Goal: Transaction & Acquisition: Purchase product/service

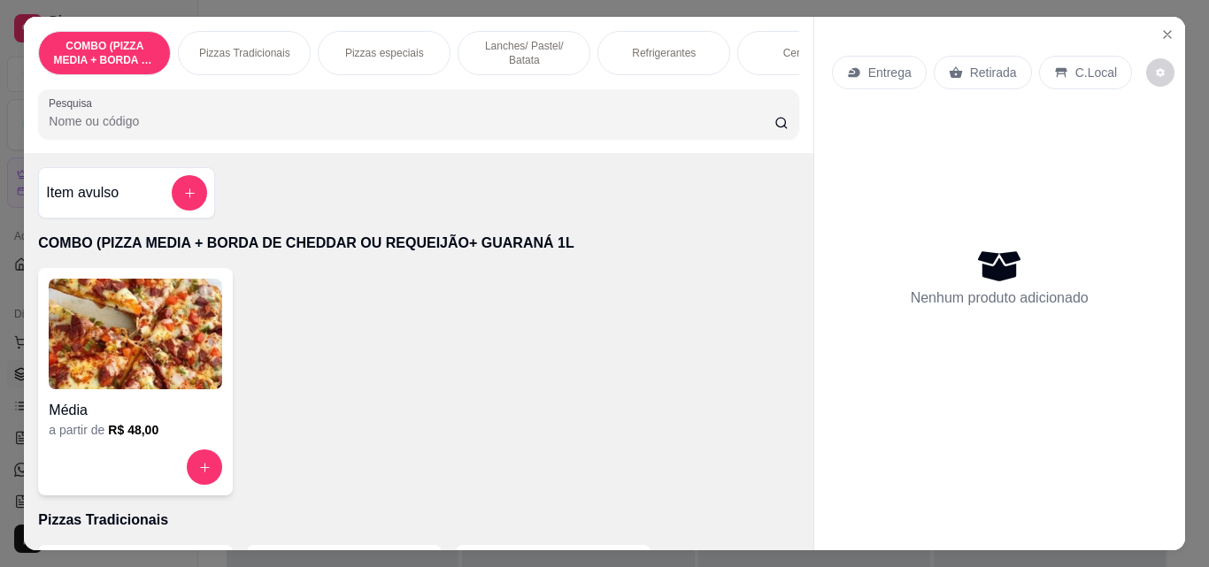
click at [220, 51] on p "Pizzas Tradicionais" at bounding box center [244, 53] width 91 height 14
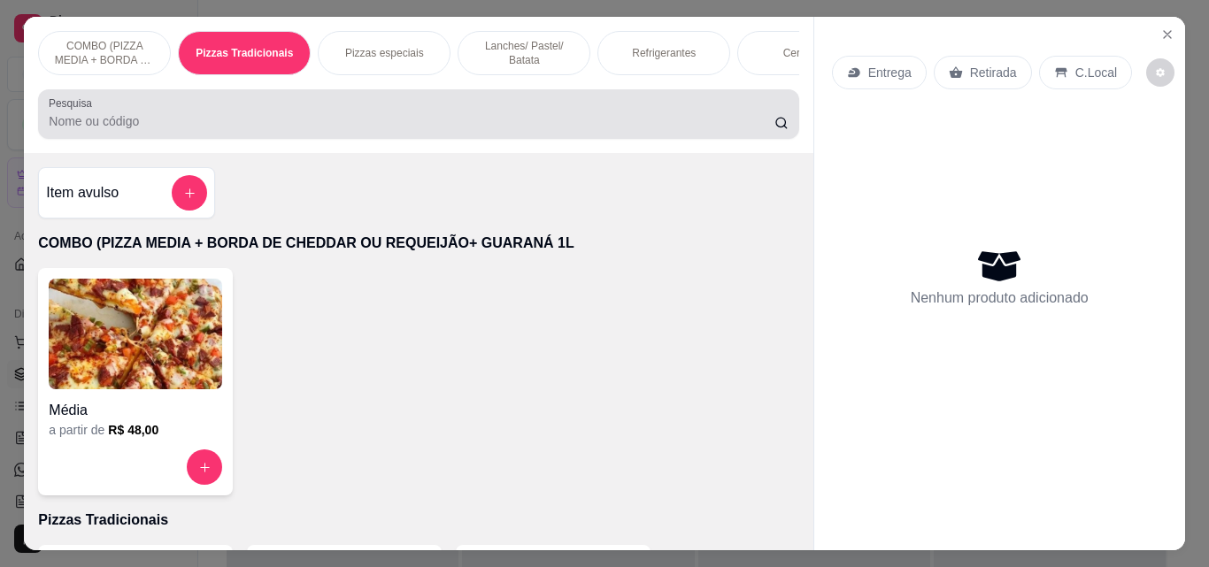
scroll to position [46, 0]
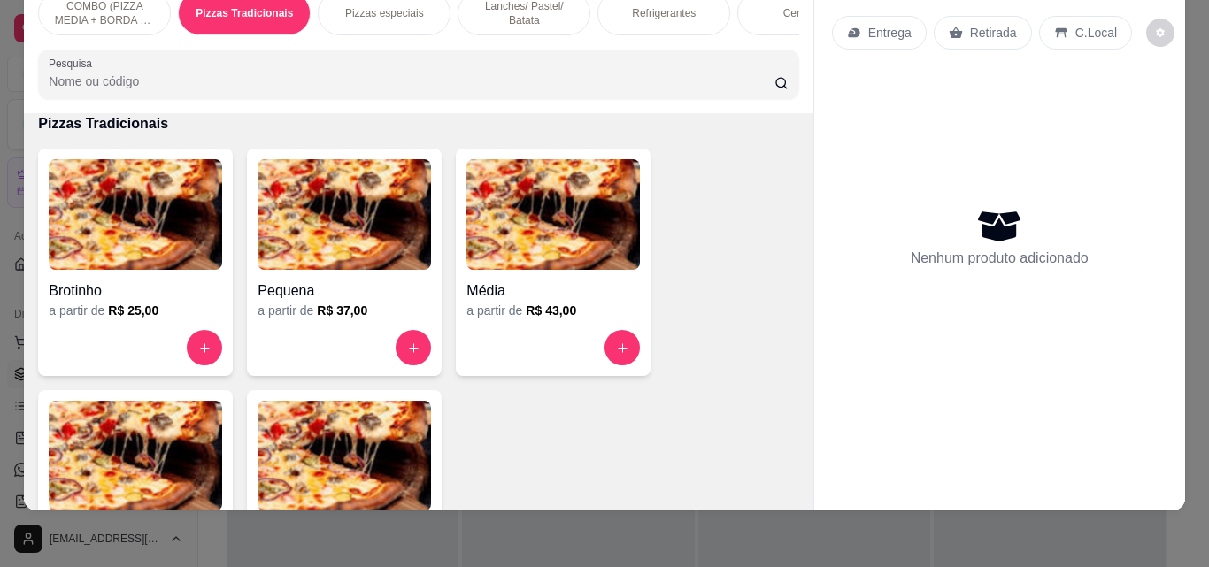
click at [289, 474] on img at bounding box center [344, 456] width 173 height 111
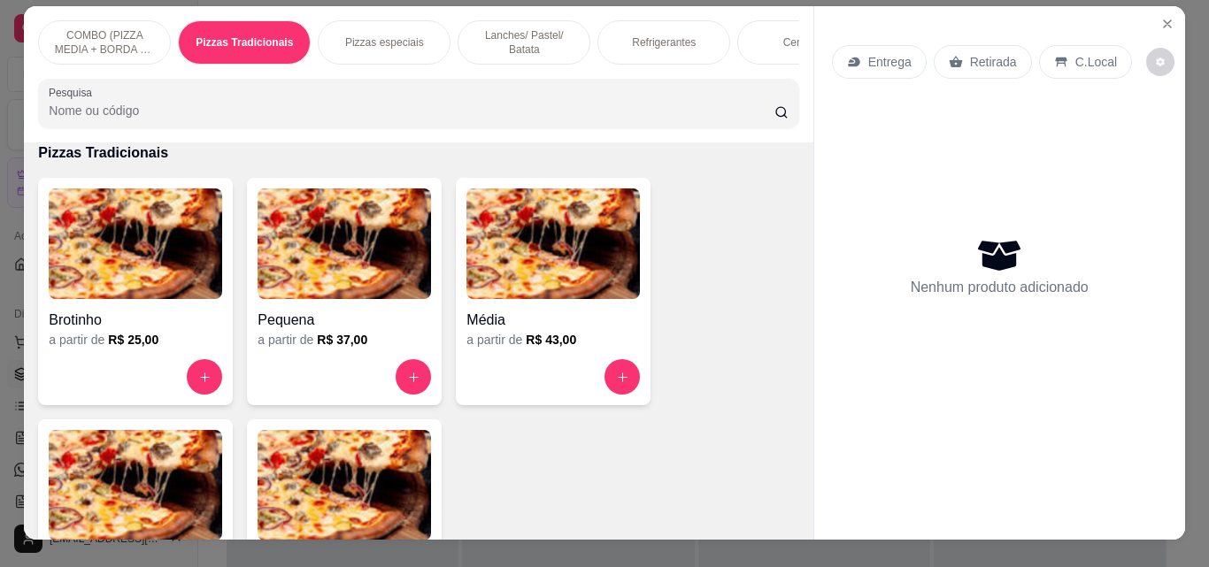
click at [391, 492] on img at bounding box center [344, 485] width 173 height 111
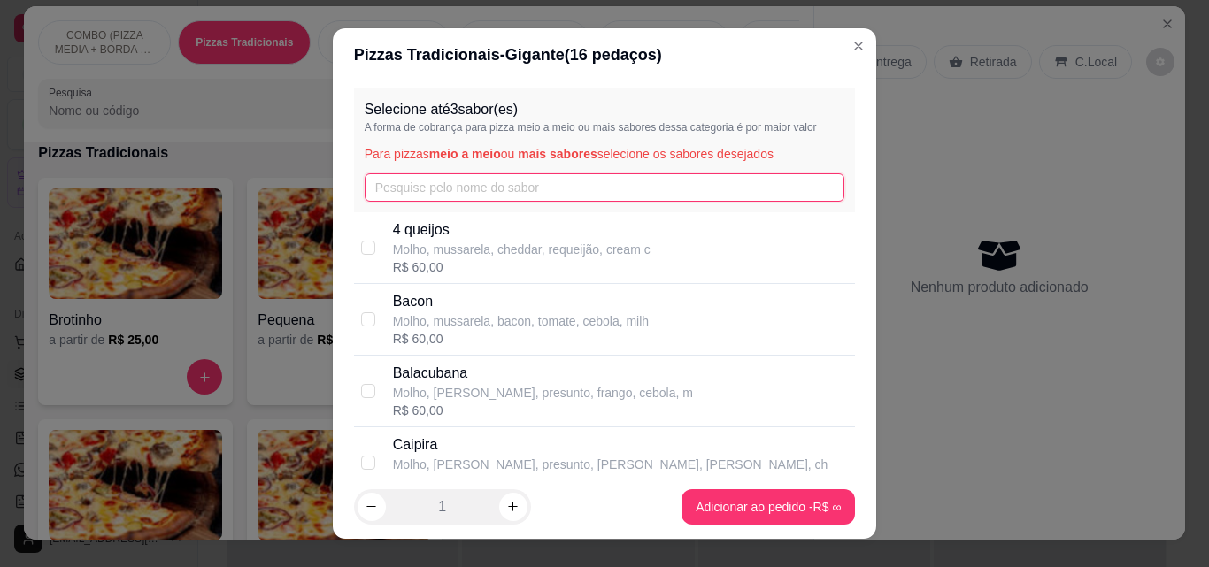
click at [479, 182] on input "text" at bounding box center [605, 187] width 481 height 28
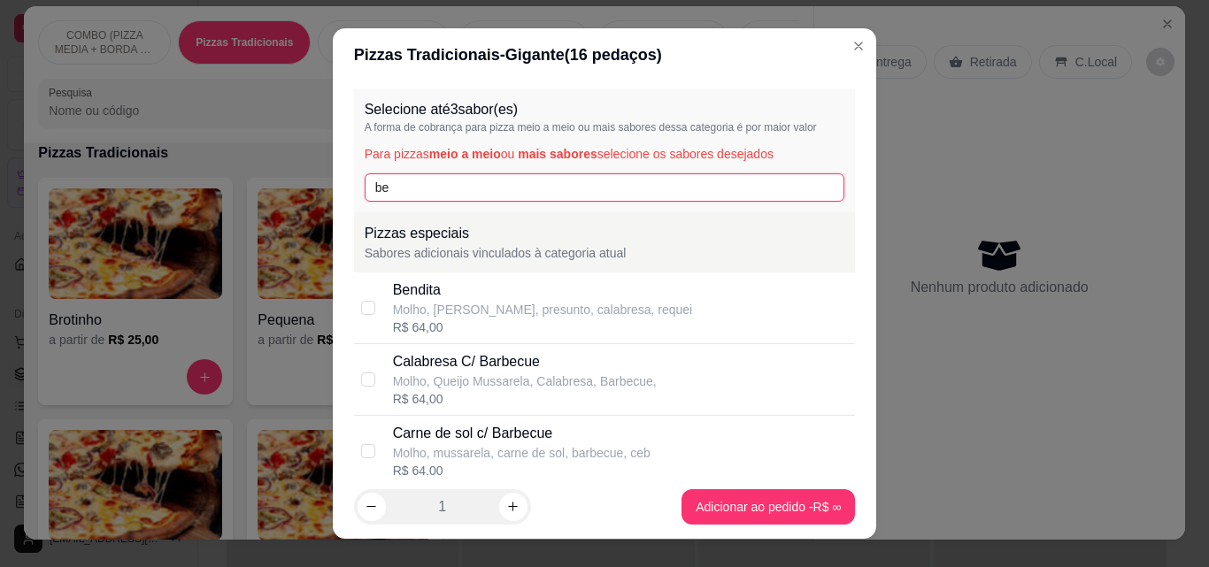
type input "be"
click at [447, 293] on div "Bendita" at bounding box center [543, 290] width 300 height 21
checkbox input "true"
click at [448, 197] on input "be" at bounding box center [605, 187] width 481 height 28
type input "b"
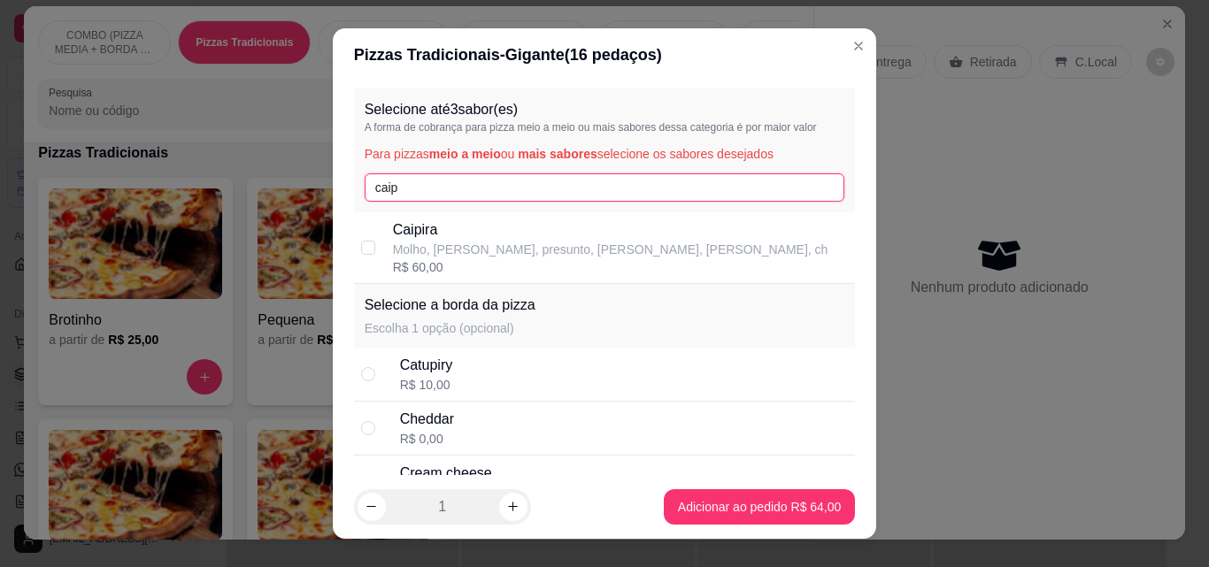
type input "caip"
click at [453, 255] on p "Molho, [PERSON_NAME], presunto, [PERSON_NAME], [PERSON_NAME], ch" at bounding box center [610, 250] width 435 height 18
checkbox input "true"
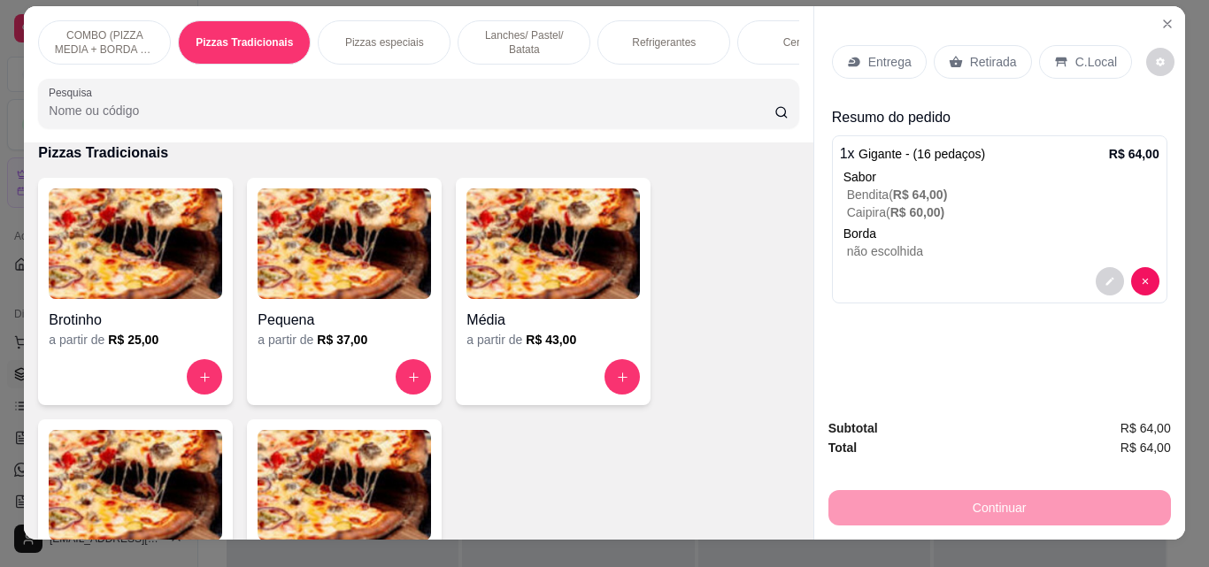
click at [653, 42] on p "Refrigerantes" at bounding box center [664, 42] width 64 height 14
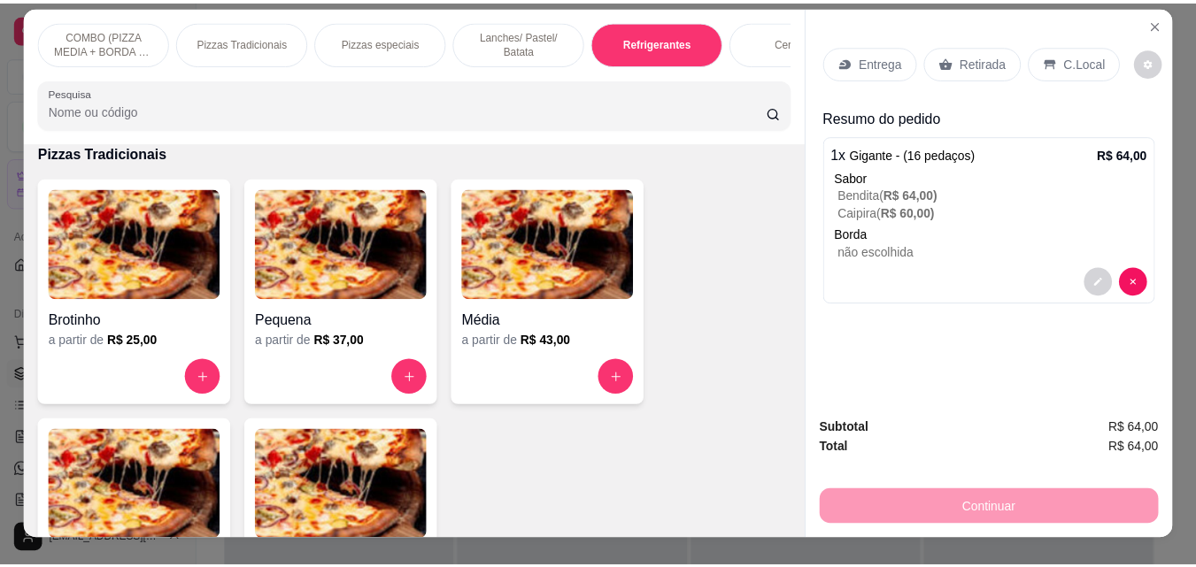
scroll to position [46, 0]
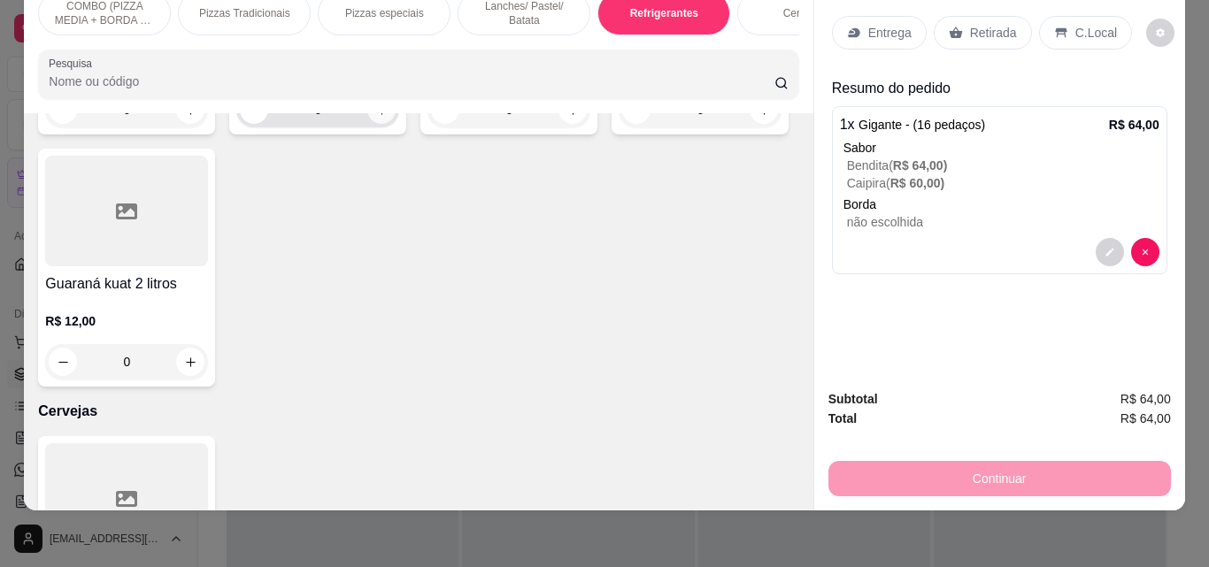
click at [377, 115] on icon "increase-product-quantity" at bounding box center [382, 110] width 10 height 10
type input "1"
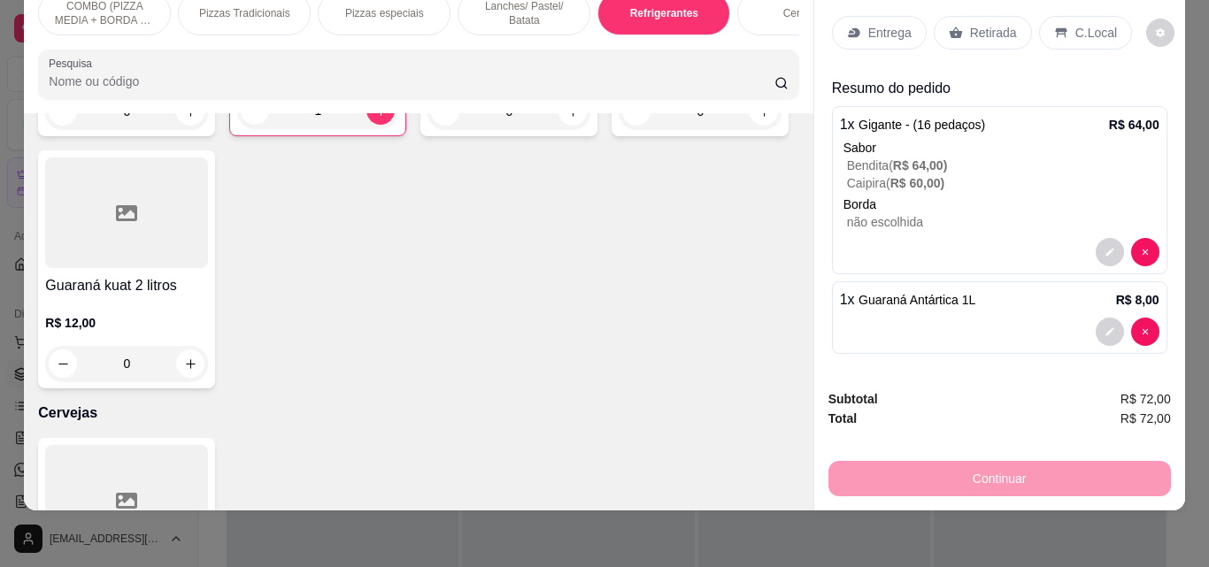
click at [884, 27] on p "Entrega" at bounding box center [889, 33] width 43 height 18
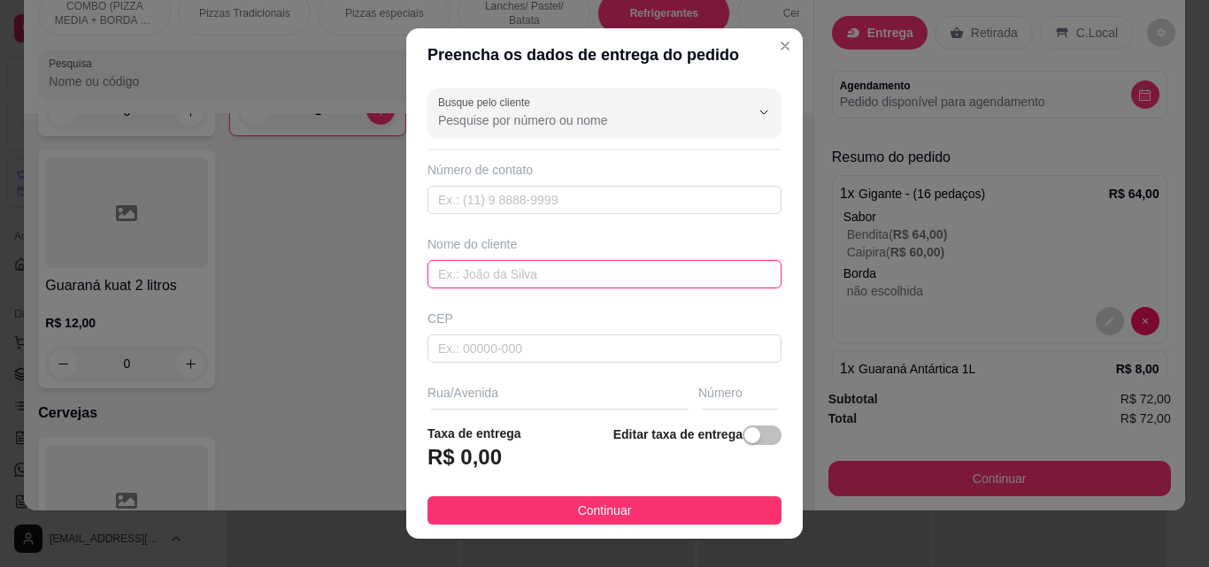
click at [652, 277] on input "text" at bounding box center [605, 274] width 354 height 28
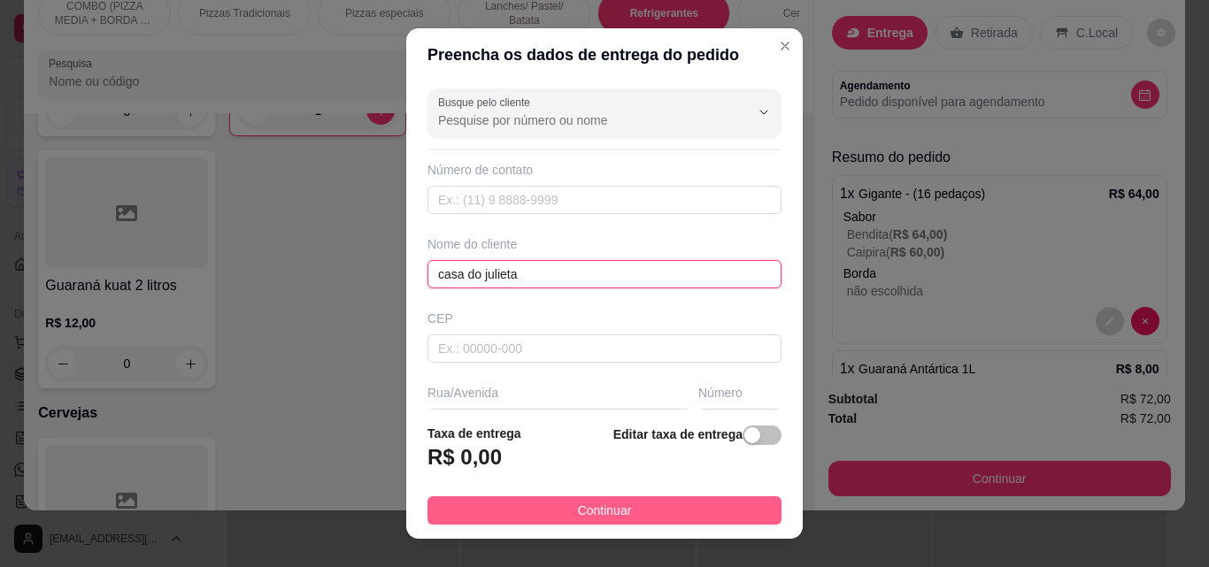
type input "casa do julieta"
click at [712, 509] on button "Continuar" at bounding box center [605, 511] width 354 height 28
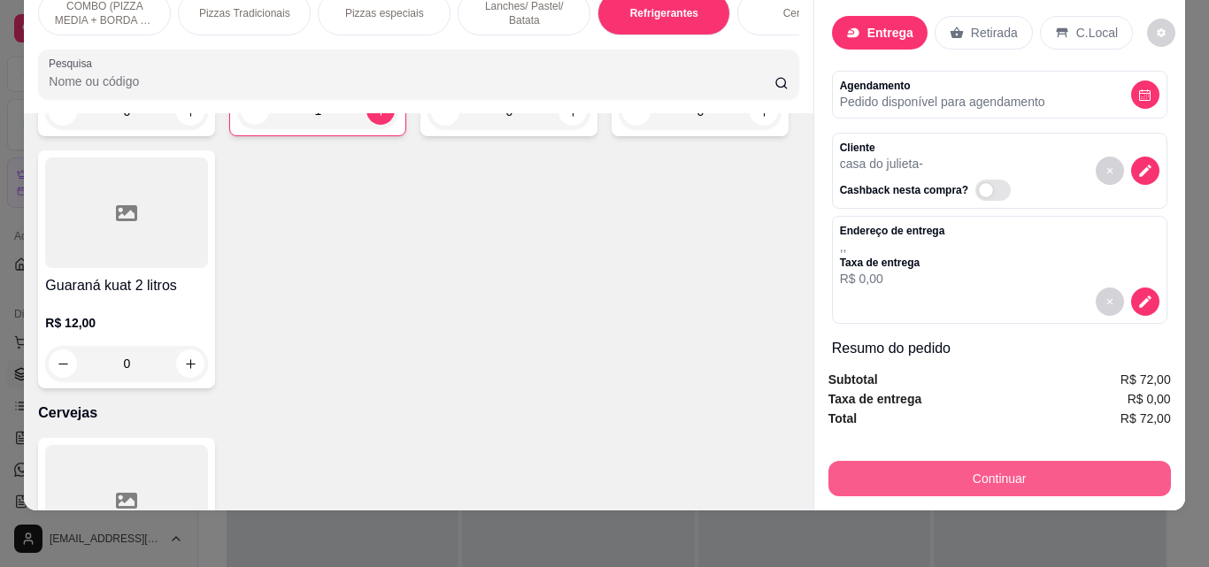
click at [887, 476] on button "Continuar" at bounding box center [999, 478] width 343 height 35
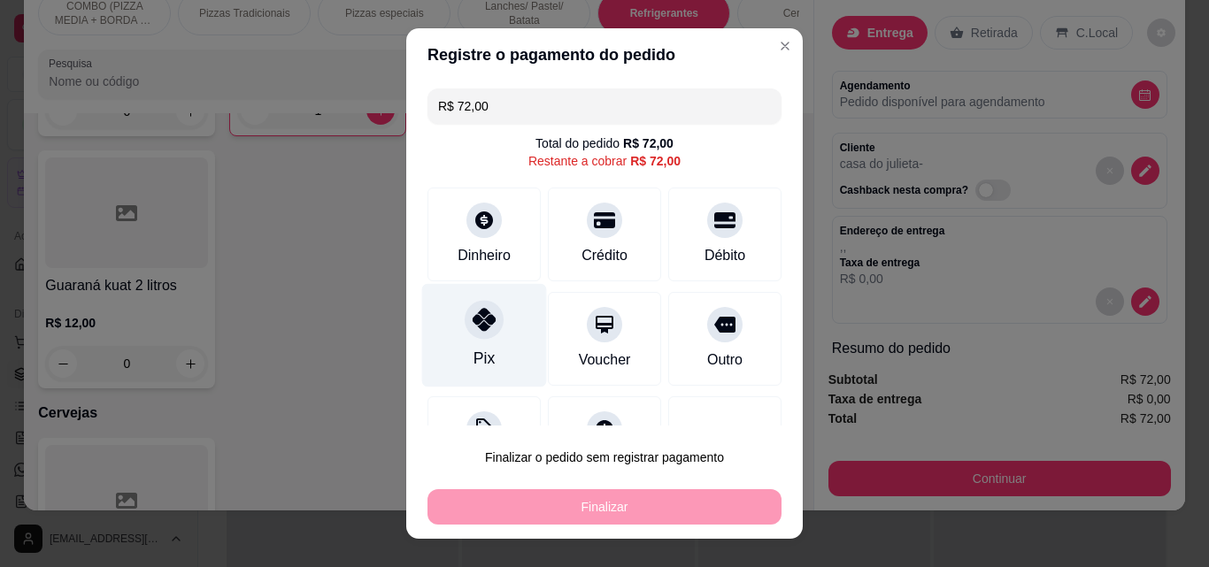
click at [472, 341] on div "Pix" at bounding box center [484, 336] width 125 height 104
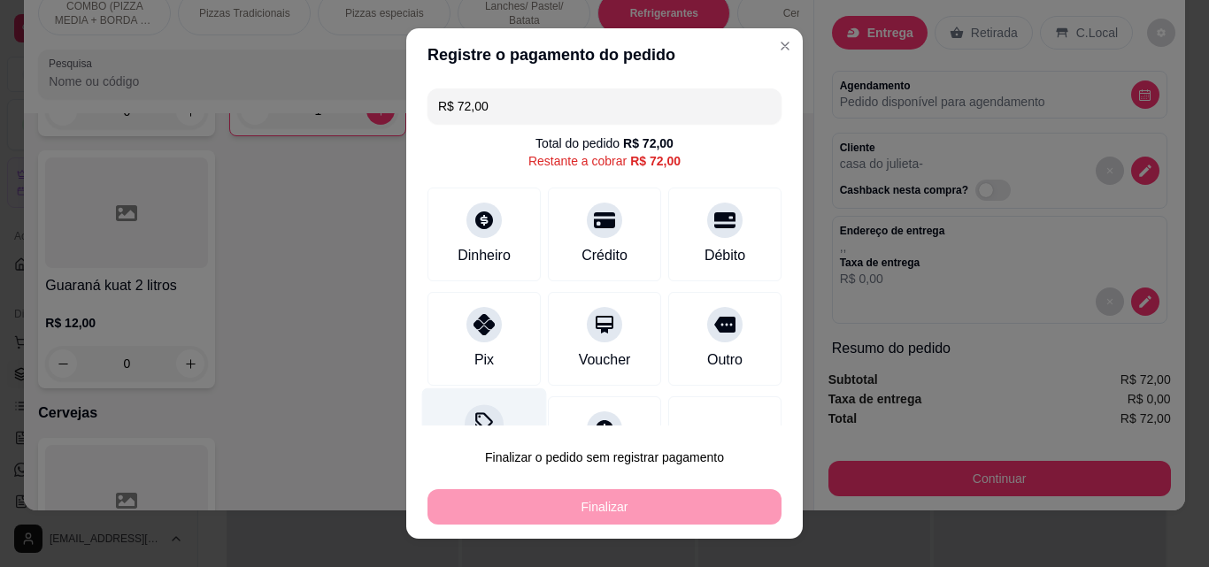
type input "R$ 0,00"
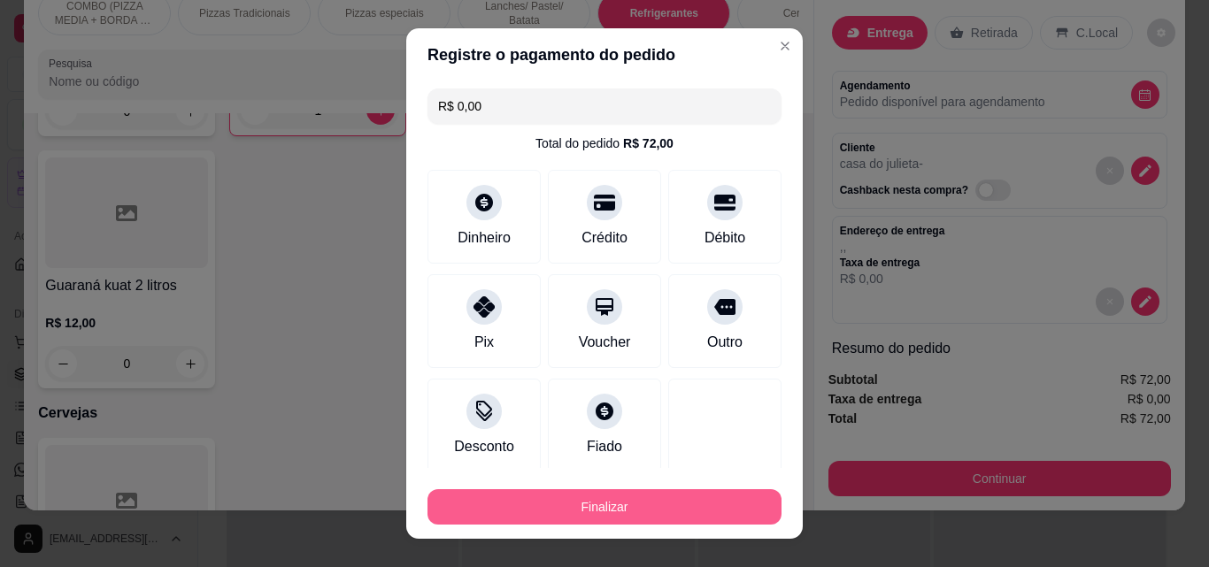
click at [574, 510] on button "Finalizar" at bounding box center [605, 506] width 354 height 35
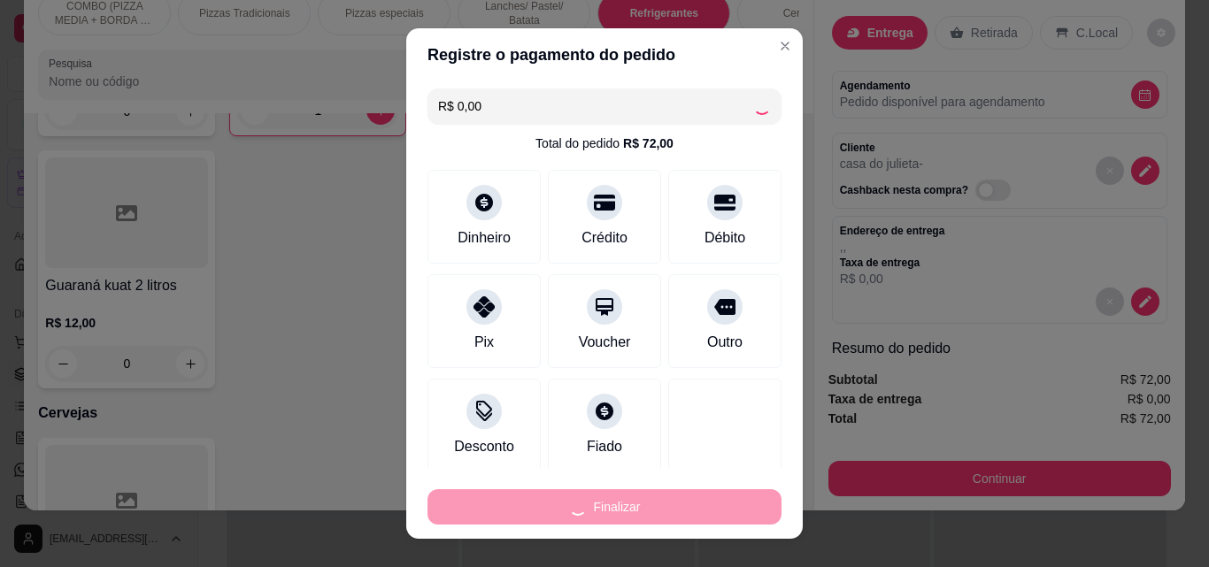
type input "0"
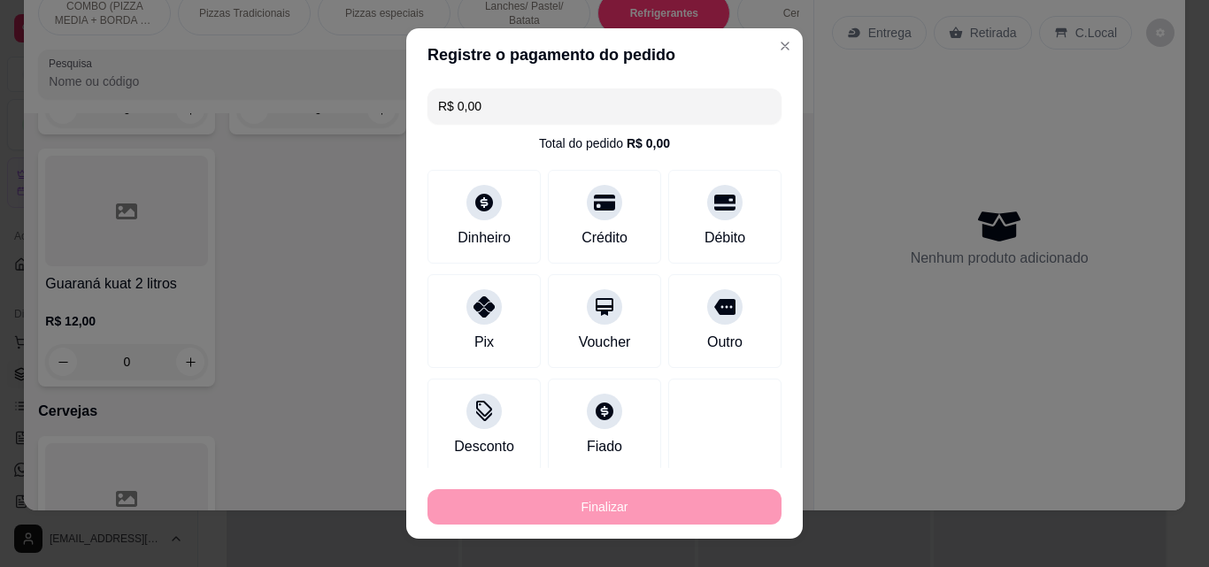
type input "-R$ 72,00"
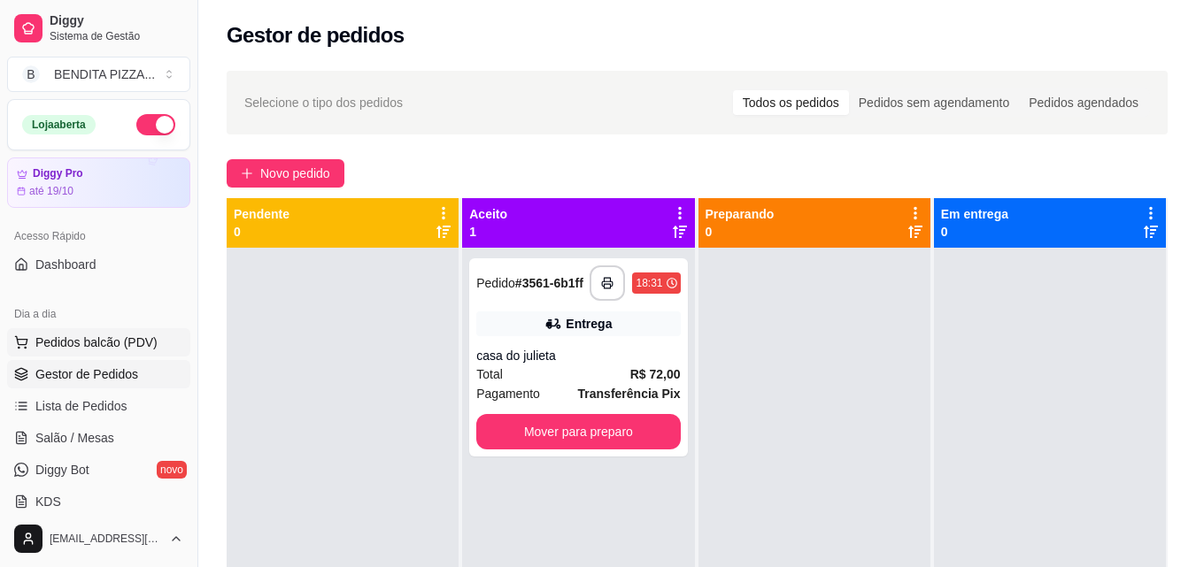
click at [116, 355] on button "Pedidos balcão (PDV)" at bounding box center [98, 342] width 183 height 28
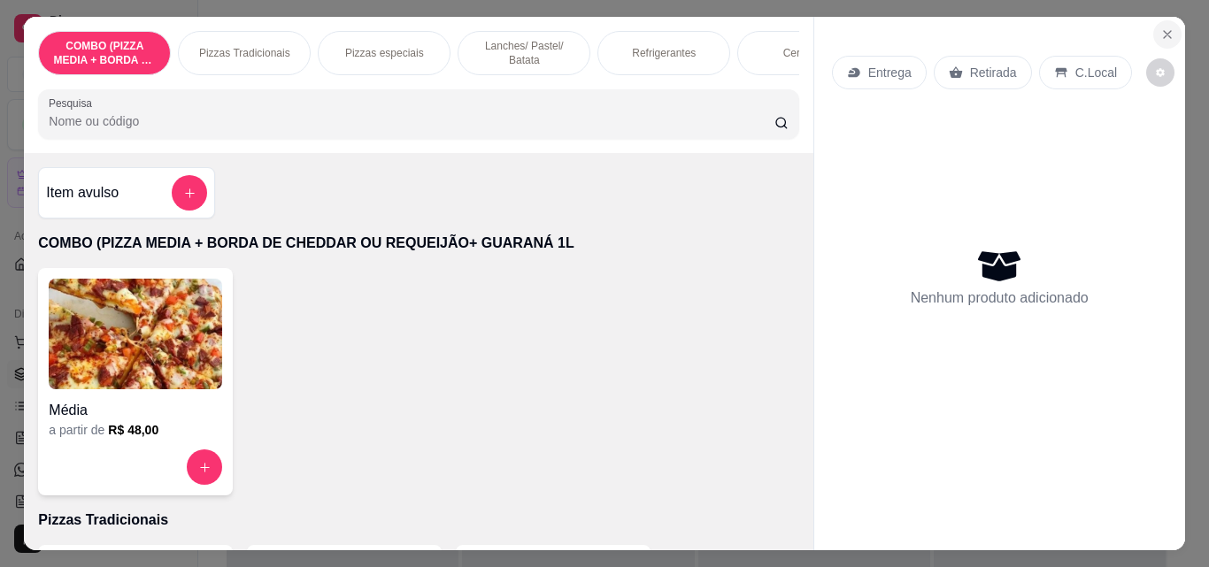
click at [1161, 30] on icon "Close" at bounding box center [1167, 34] width 14 height 14
